Goal: Information Seeking & Learning: Check status

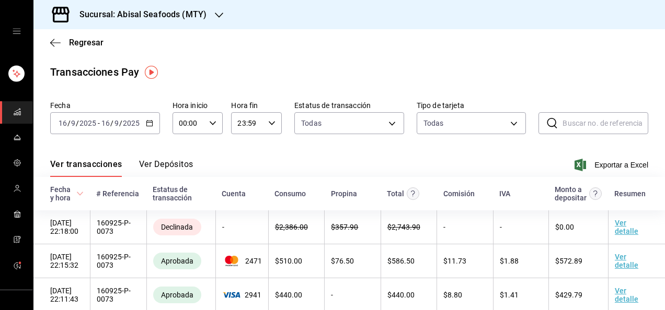
click at [14, 111] on icon "mailbox folders" at bounding box center [17, 110] width 6 height 3
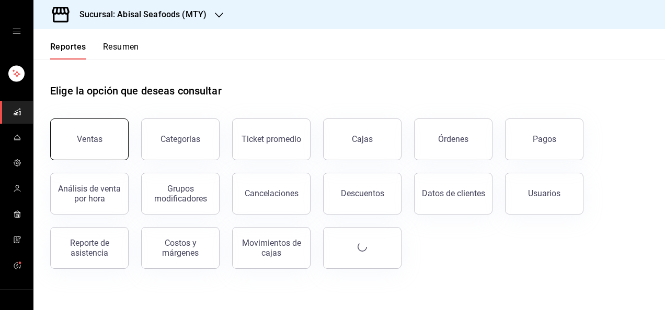
click at [86, 146] on button "Ventas" at bounding box center [89, 140] width 78 height 42
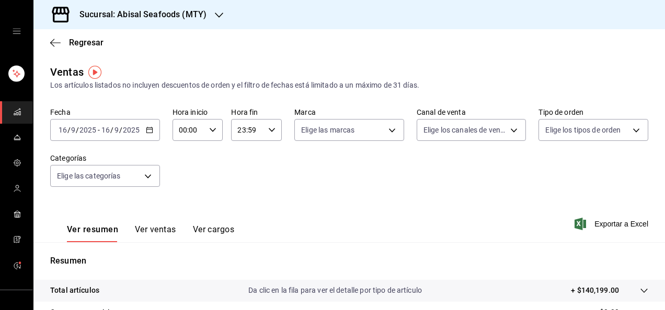
click at [109, 129] on input "16" at bounding box center [105, 130] width 9 height 8
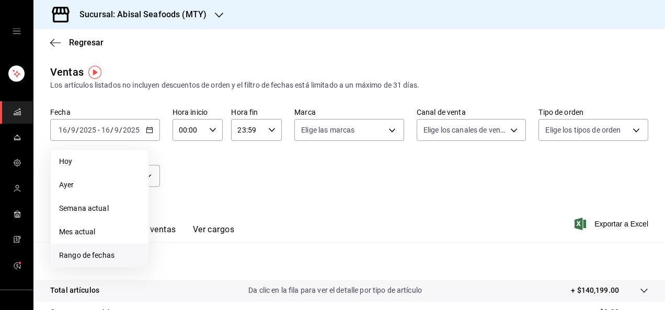
click at [100, 263] on li "Rango de fechas" at bounding box center [100, 256] width 98 height 24
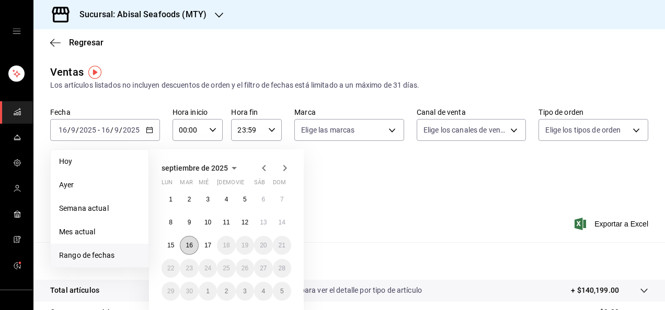
click at [185, 246] on button "16" at bounding box center [189, 245] width 18 height 19
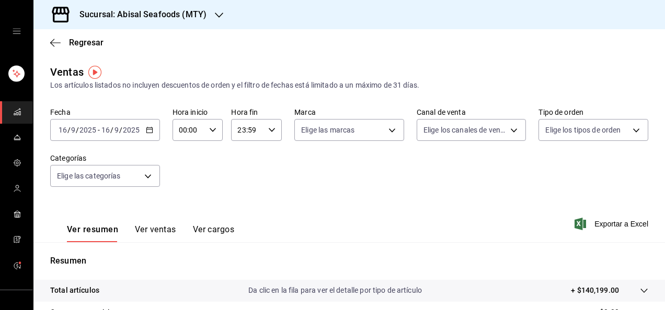
click at [331, 209] on div "Ver resumen Ver ventas Ver cargos Exportar a Excel" at bounding box center [348, 221] width 631 height 43
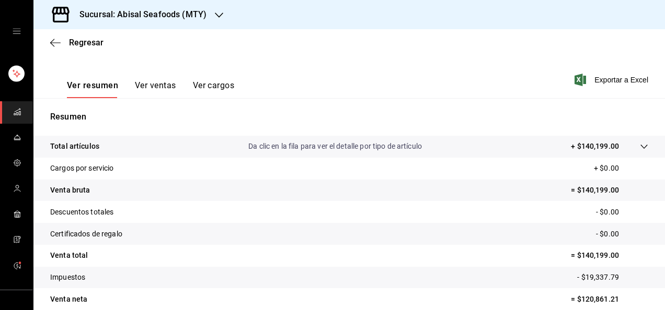
scroll to position [146, 0]
